Goal: Task Accomplishment & Management: Manage account settings

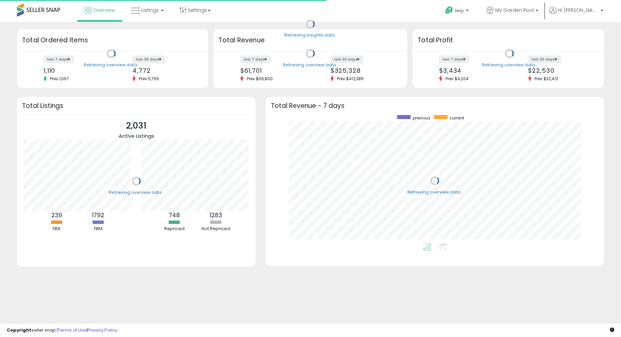
scroll to position [128, 324]
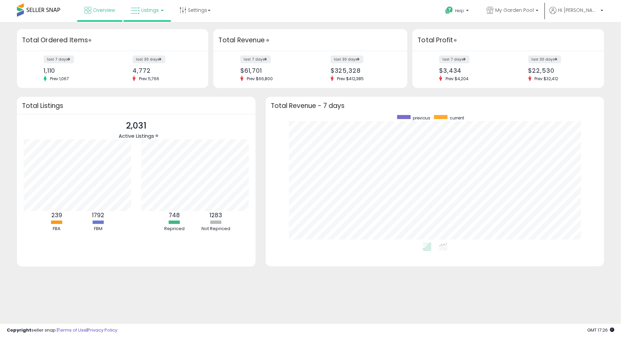
click at [146, 18] on link "Listings" at bounding box center [147, 10] width 43 height 20
click at [145, 15] on link "Listings" at bounding box center [147, 10] width 43 height 20
click at [147, 4] on link "Listings" at bounding box center [147, 10] width 43 height 20
click at [147, 24] on li at bounding box center [152, 35] width 57 height 24
click at [147, 21] on ul "Overview Listings" at bounding box center [147, 11] width 141 height 22
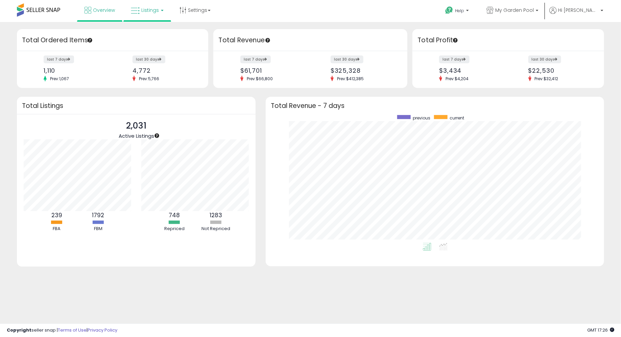
click at [147, 17] on link "Listings" at bounding box center [147, 10] width 43 height 20
click at [147, 40] on link at bounding box center [152, 35] width 47 height 14
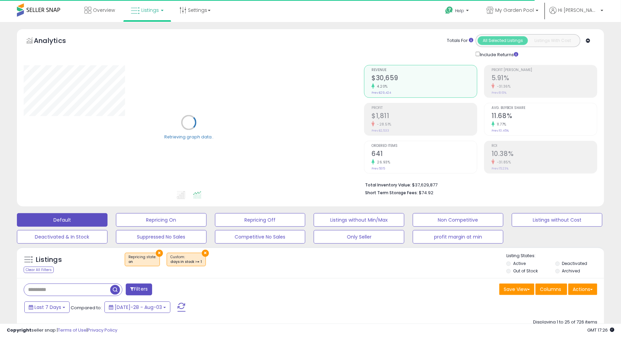
click at [83, 286] on input "text" at bounding box center [95, 290] width 142 height 12
paste input "**********"
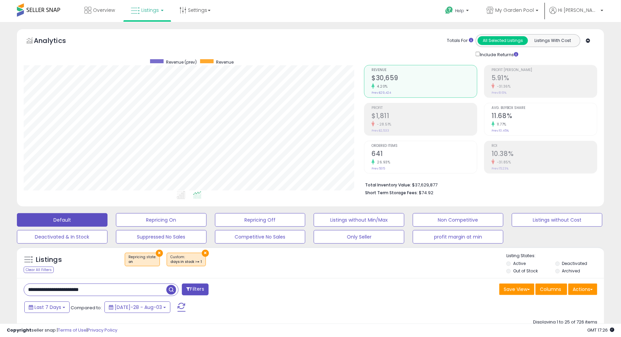
scroll to position [139, 341]
type input "**********"
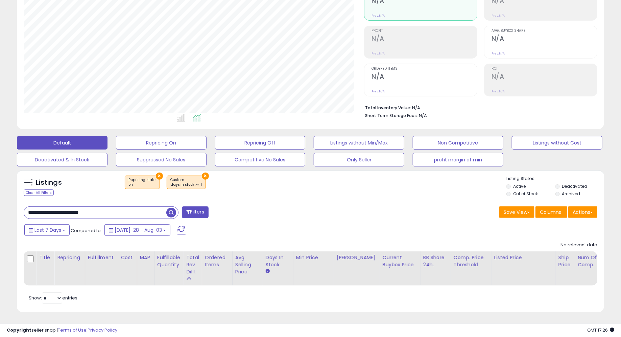
scroll to position [139, 341]
click at [157, 176] on button "×" at bounding box center [159, 175] width 7 height 7
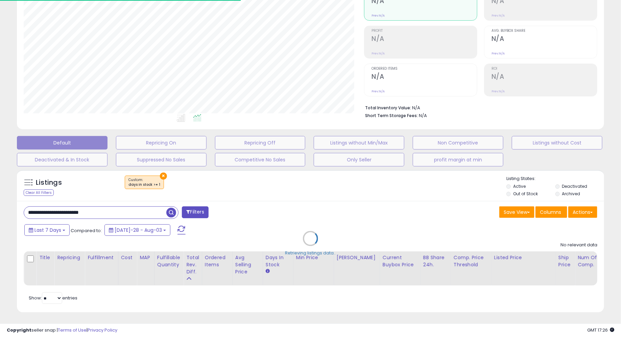
click at [158, 175] on div "Listings Clear All Filters ×" at bounding box center [310, 241] width 587 height 142
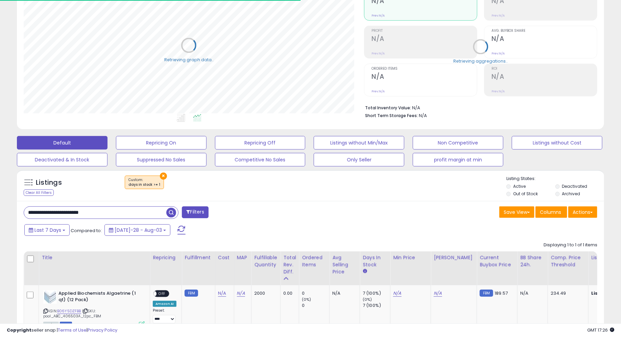
click at [160, 176] on button "×" at bounding box center [163, 175] width 7 height 7
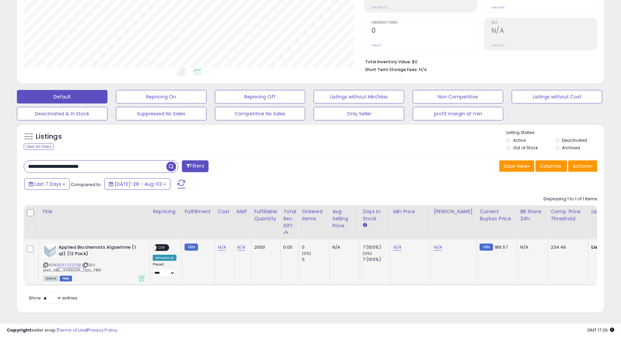
click at [90, 262] on span "| SKU: pool_ABC_406503A_12pc_FBM" at bounding box center [72, 267] width 58 height 10
click at [88, 263] on icon at bounding box center [85, 265] width 4 height 4
